Goal: Information Seeking & Learning: Learn about a topic

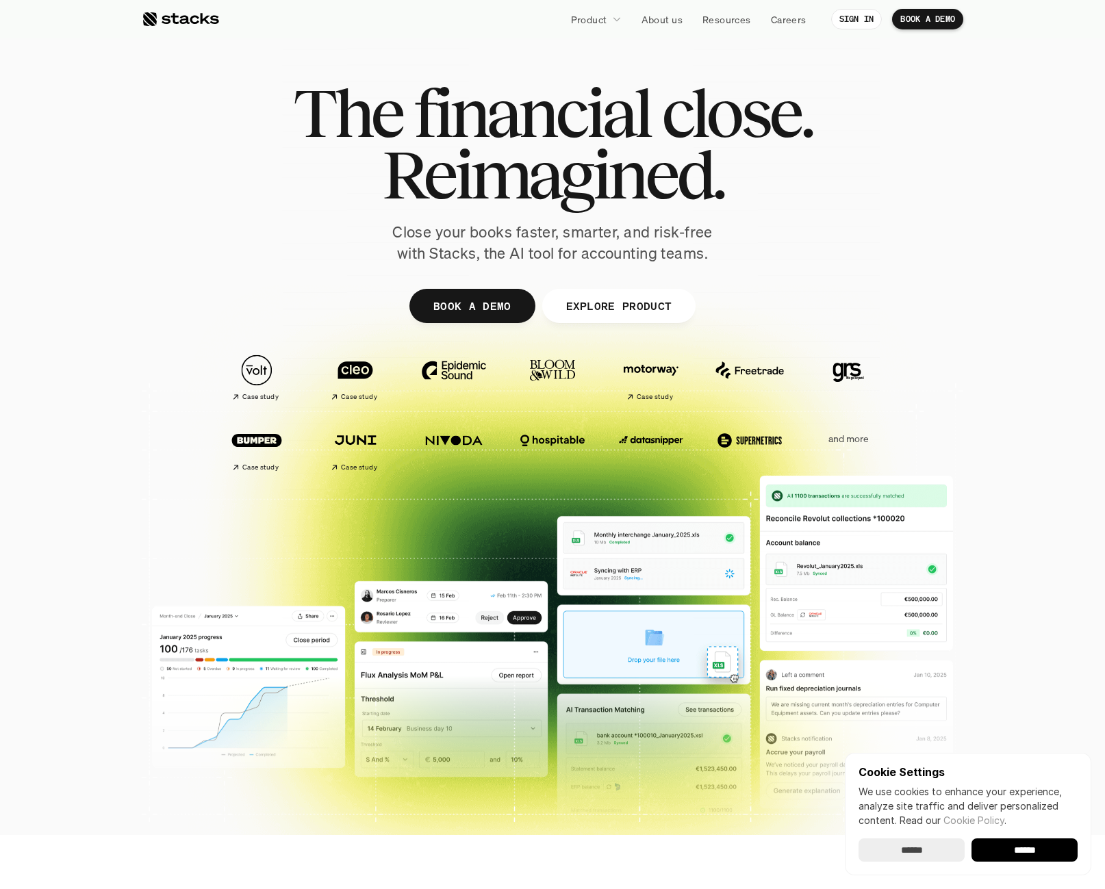
click at [75, 283] on div at bounding box center [552, 424] width 1105 height 438
click at [838, 437] on p "and more" at bounding box center [848, 439] width 85 height 12
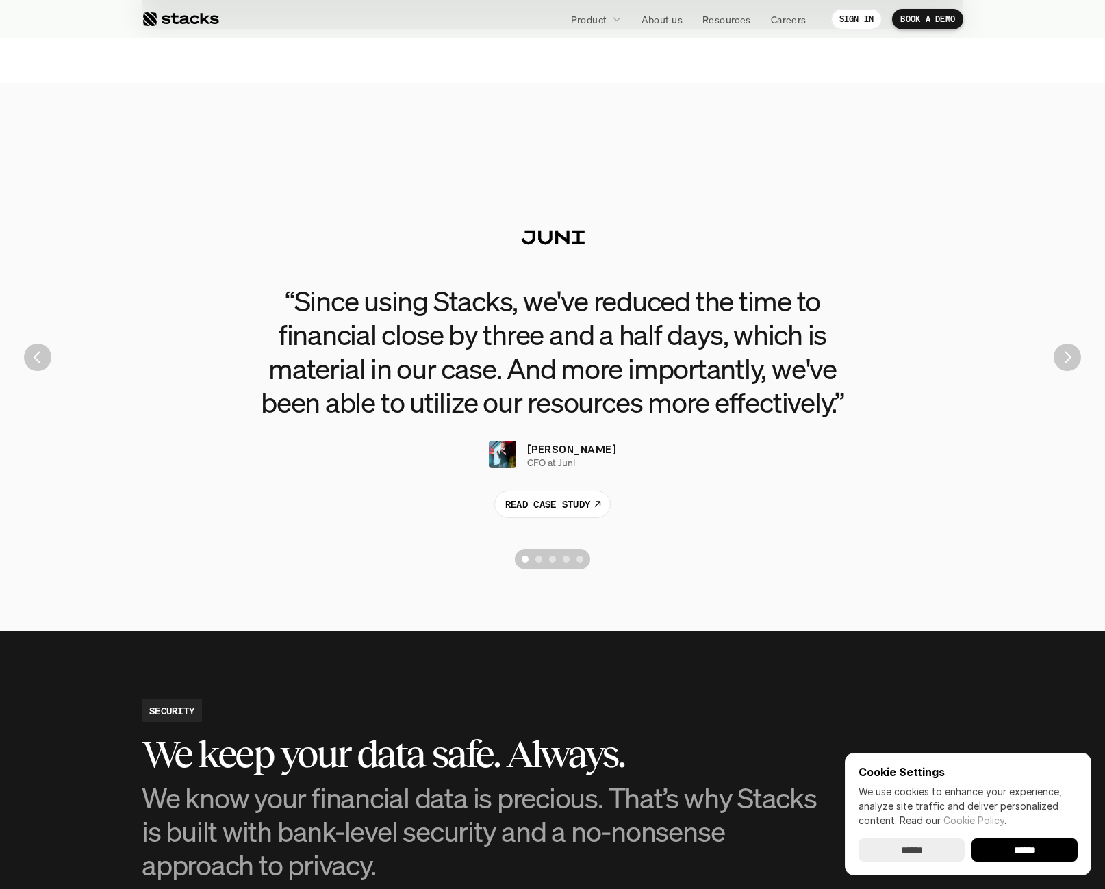
scroll to position [2962, 0]
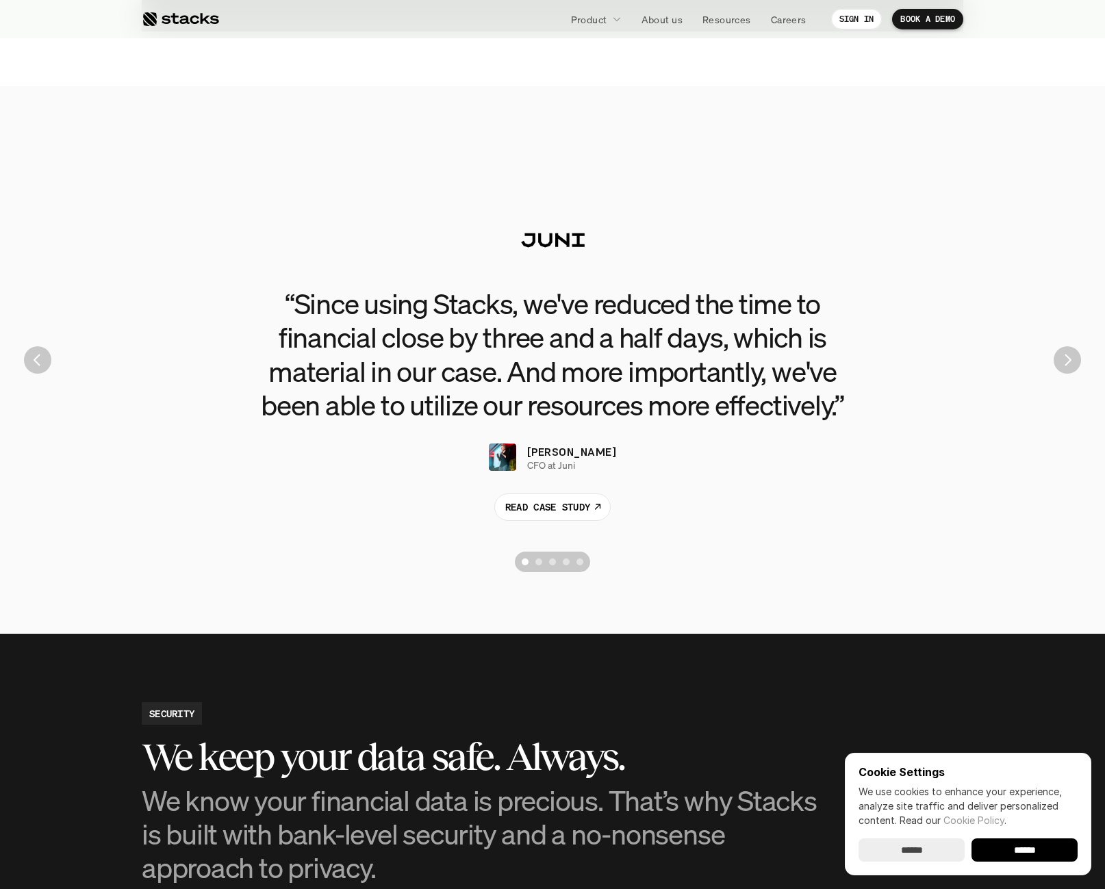
click at [1065, 363] on img "Next" at bounding box center [1066, 359] width 27 height 27
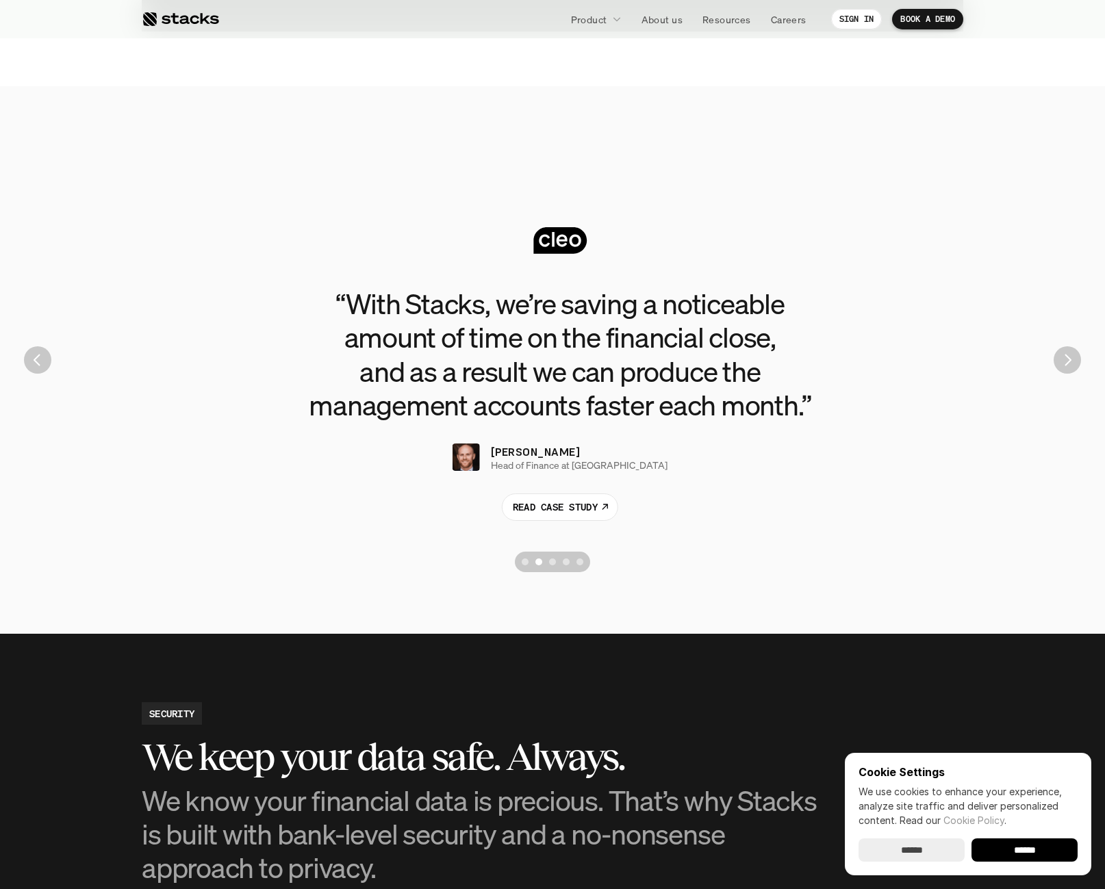
click at [1068, 361] on img "Next" at bounding box center [1066, 359] width 27 height 27
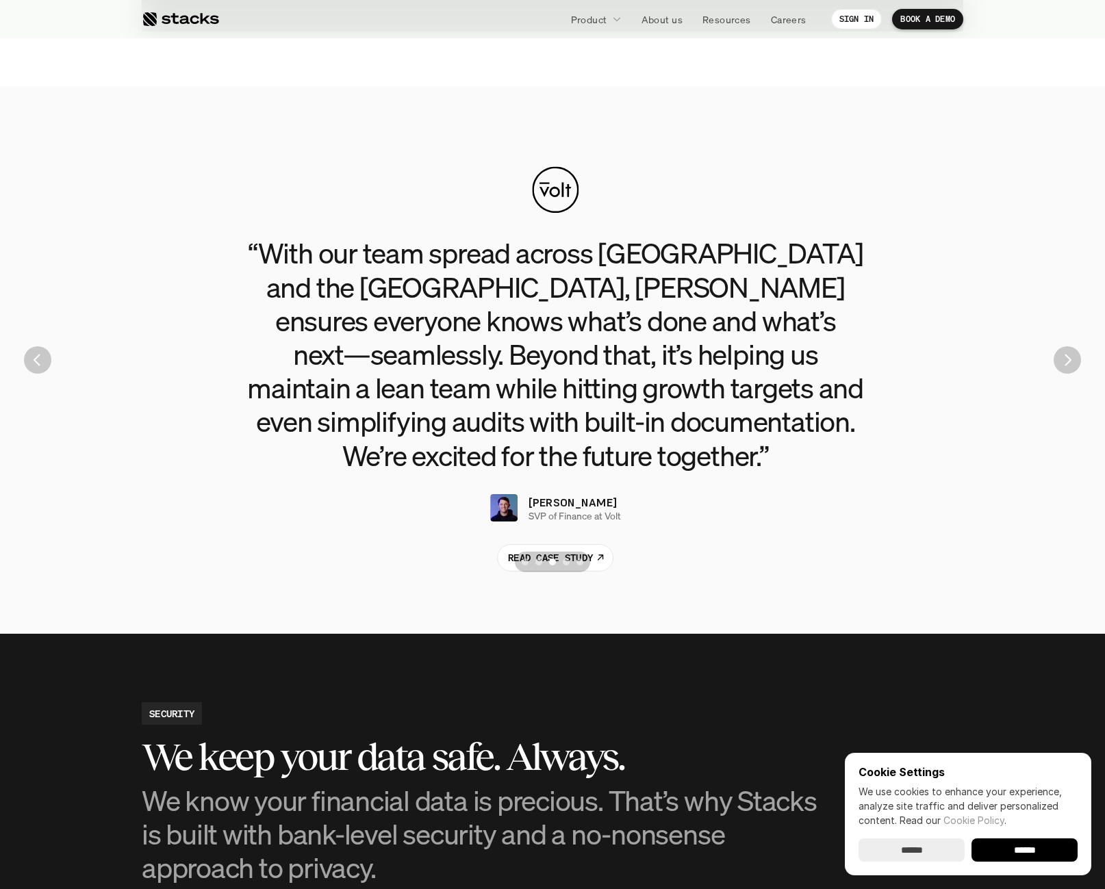
click at [1068, 361] on img "Next" at bounding box center [1066, 359] width 27 height 27
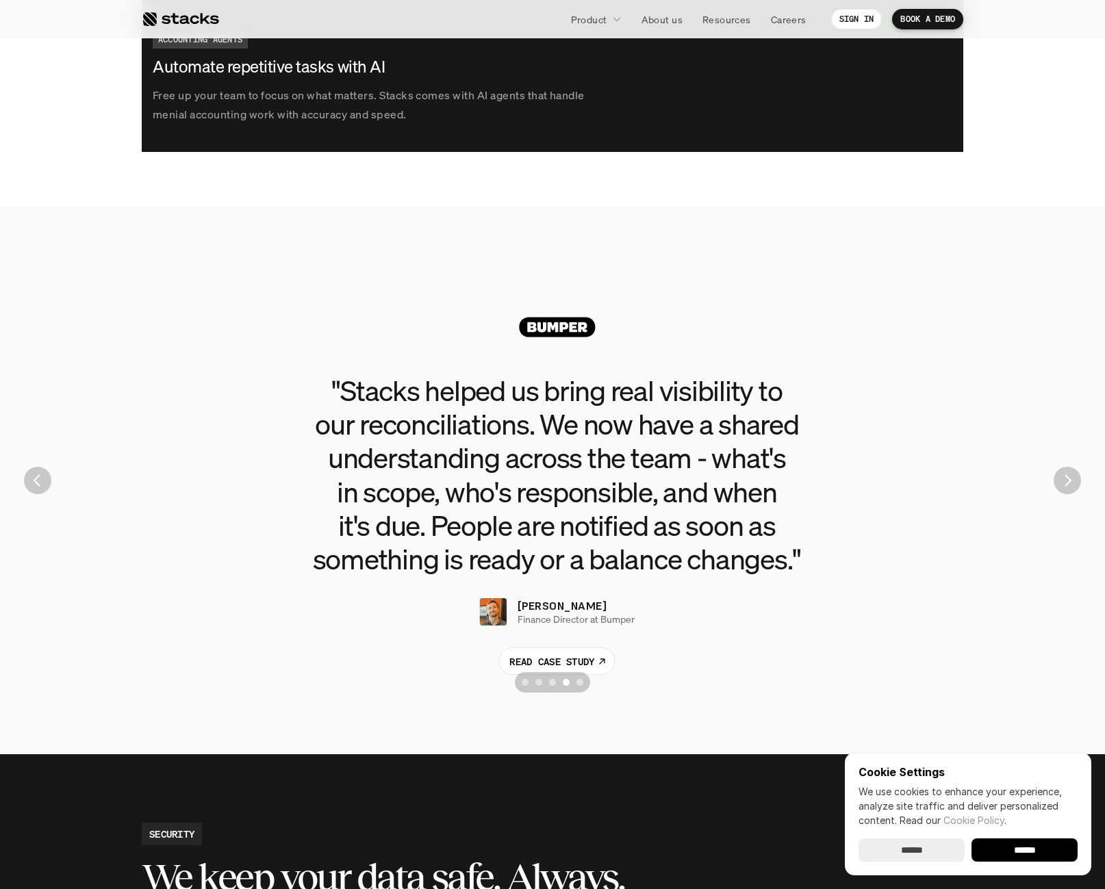
scroll to position [2620, 0]
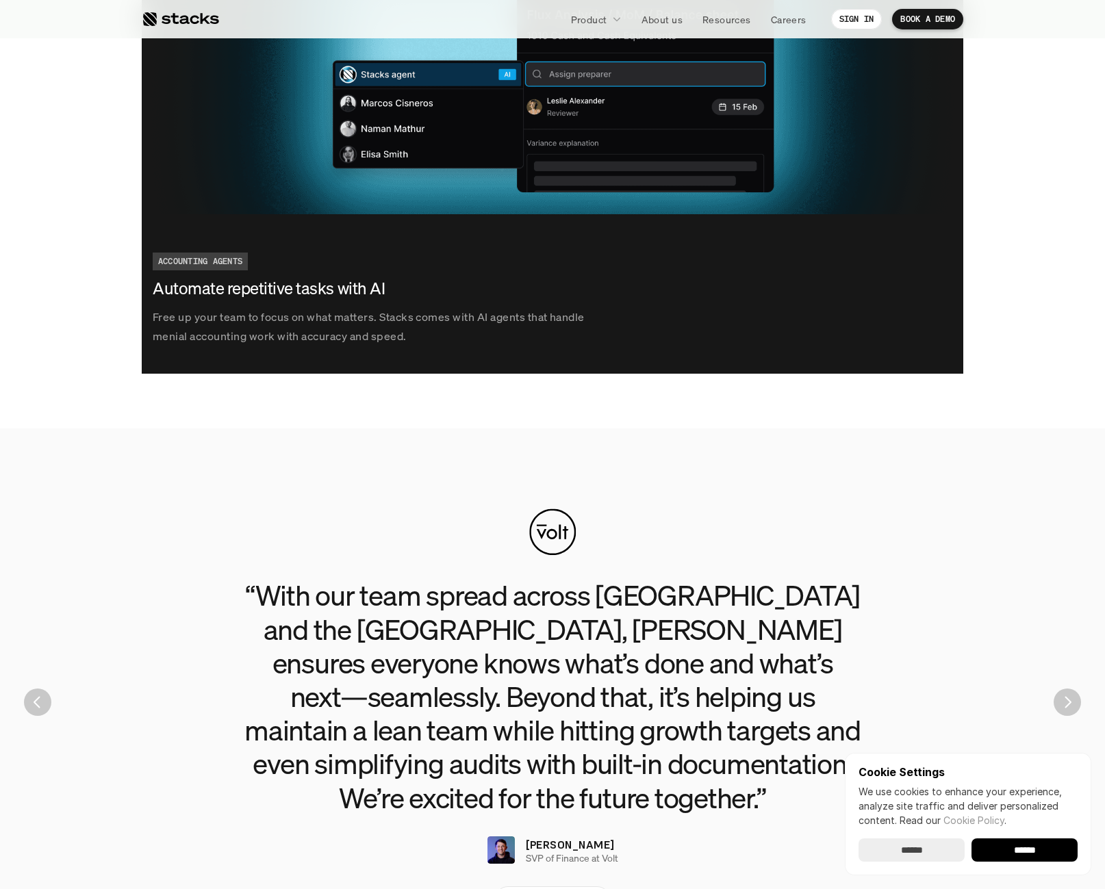
click at [146, 857] on div "“With our team spread across [GEOGRAPHIC_DATA] and the [GEOGRAPHIC_DATA], [PERS…" at bounding box center [552, 745] width 821 height 335
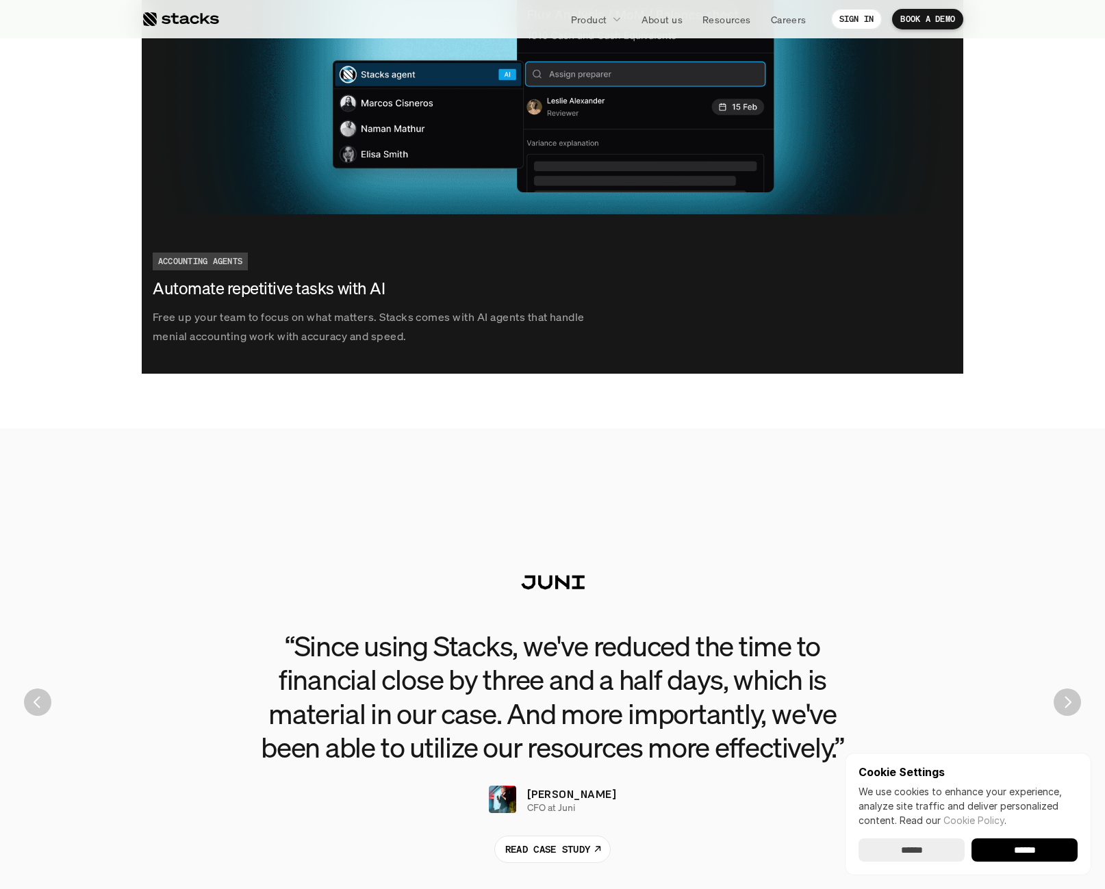
click at [211, 604] on div "“Since using Stacks, we've reduced the time to financial close by three and a h…" at bounding box center [552, 702] width 1084 height 438
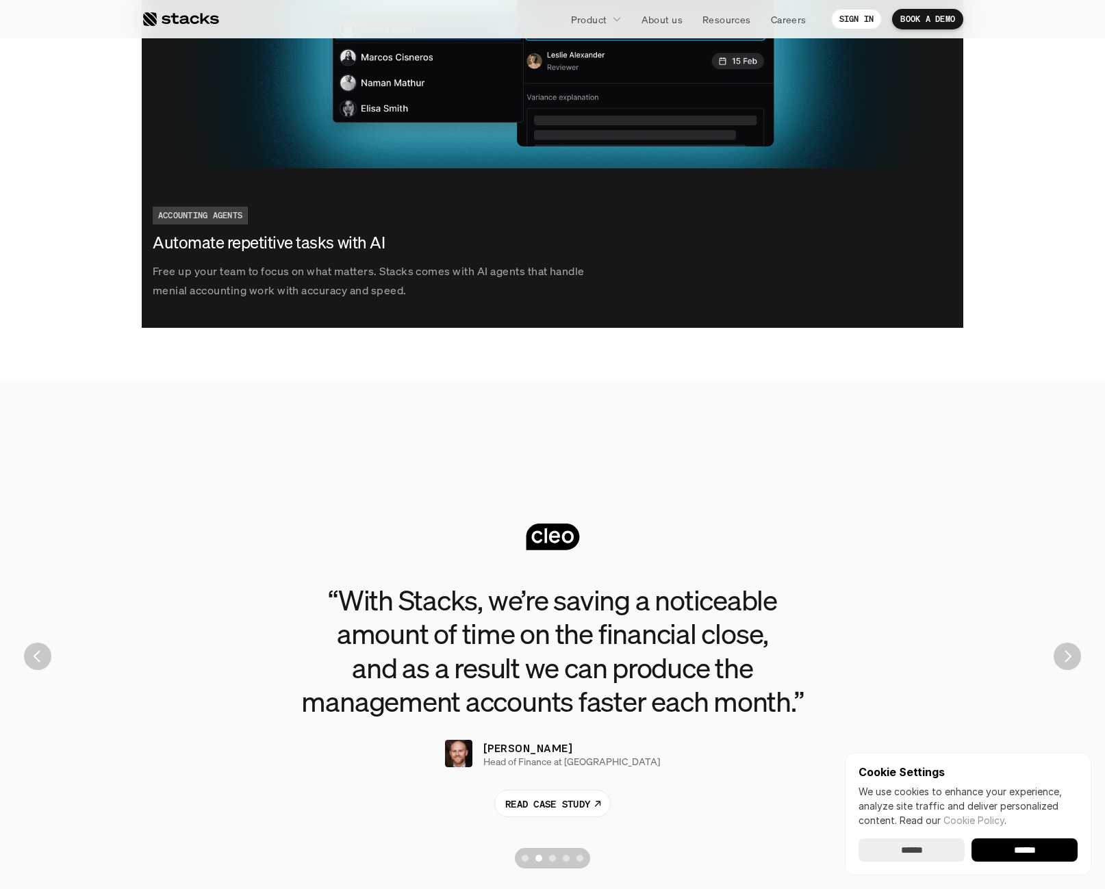
scroll to position [2688, 0]
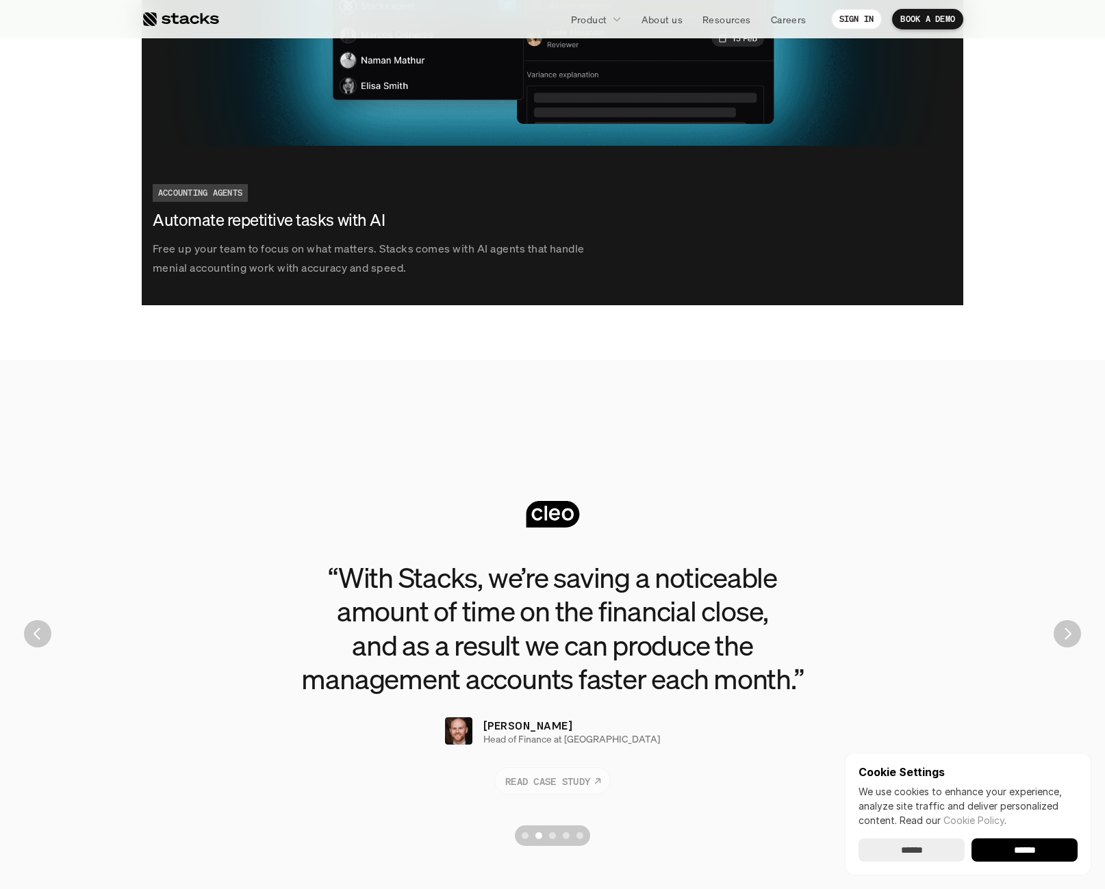
click at [536, 784] on p "READ CASE STUDY" at bounding box center [547, 780] width 85 height 14
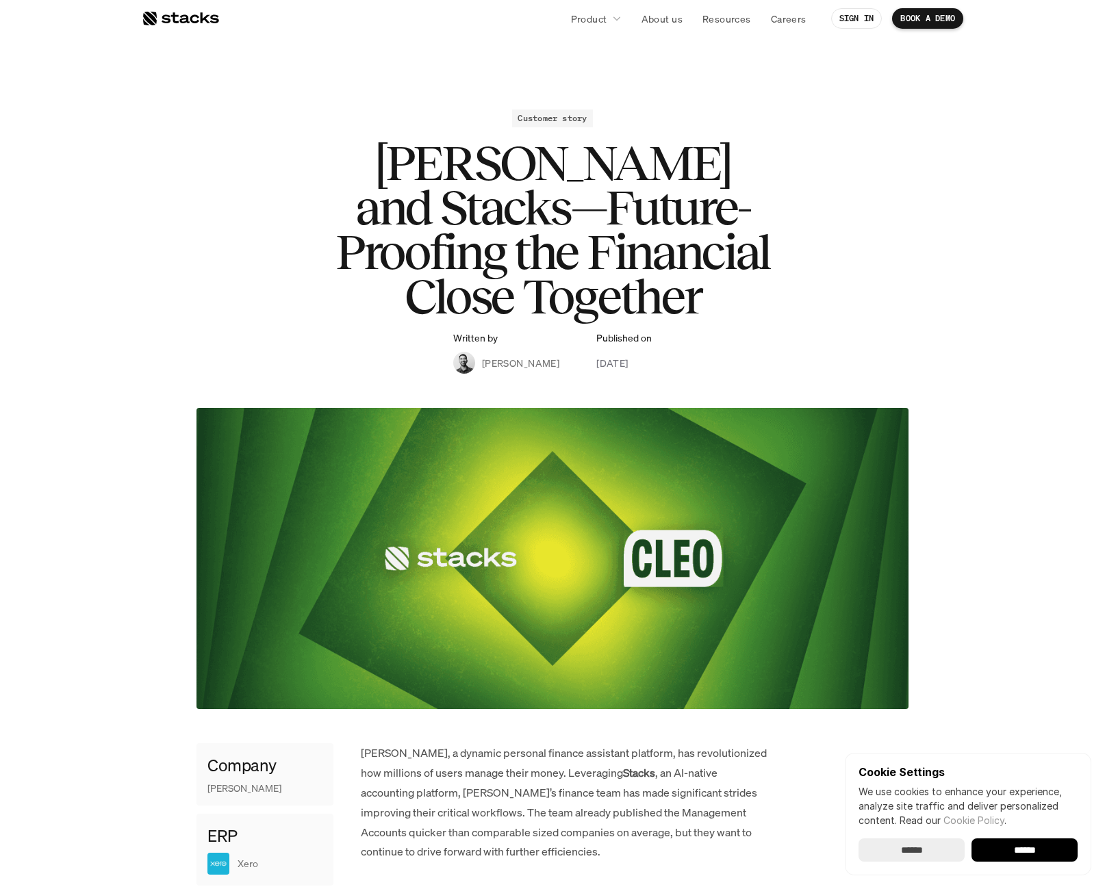
click at [202, 15] on div at bounding box center [180, 18] width 77 height 16
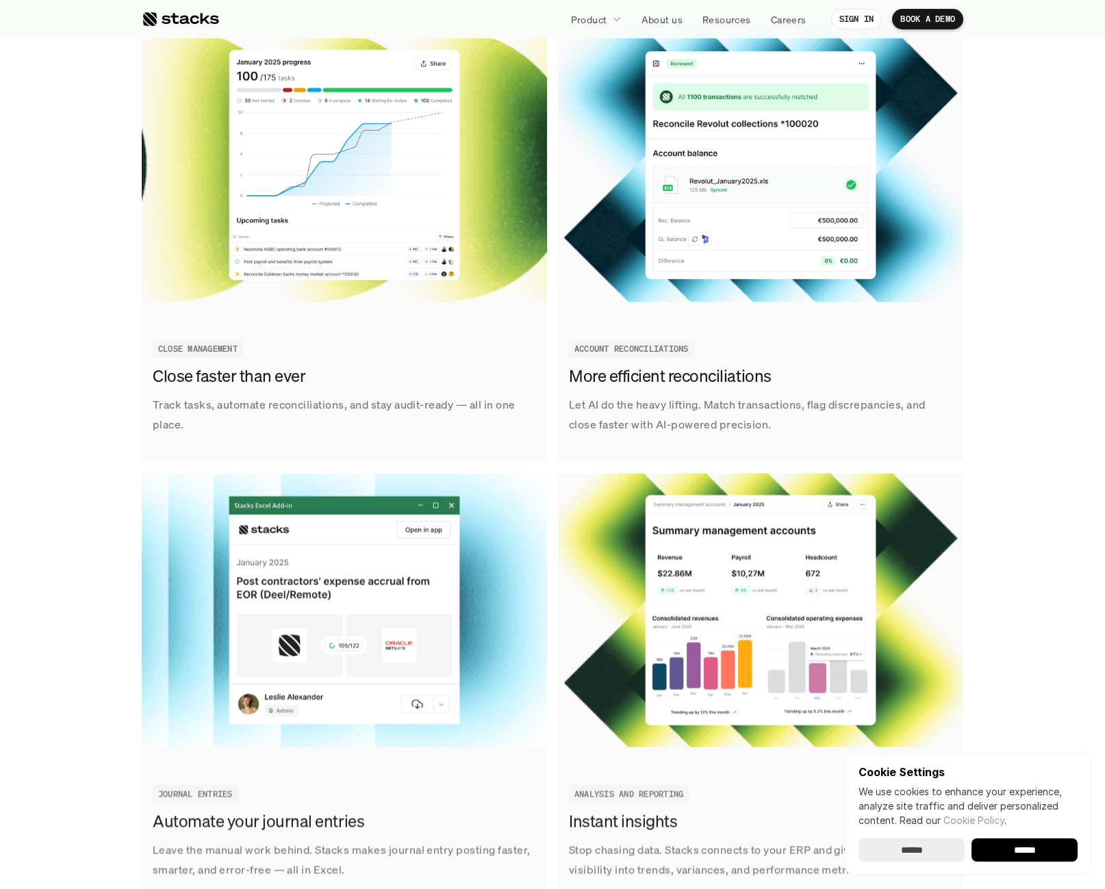
scroll to position [2053, 0]
